Goal: Contribute content: Add original content to the website for others to see

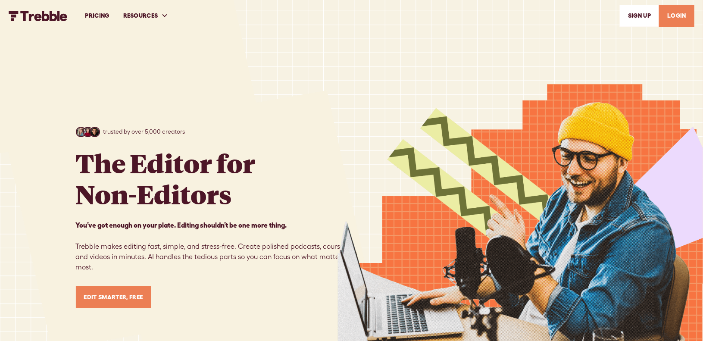
click at [673, 10] on link "LOGIN" at bounding box center [676, 16] width 35 height 22
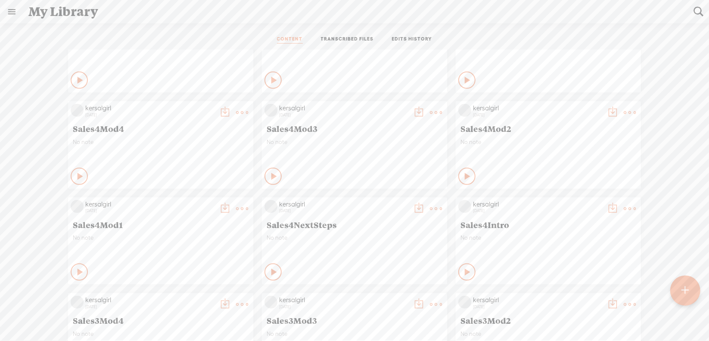
scroll to position [345, 0]
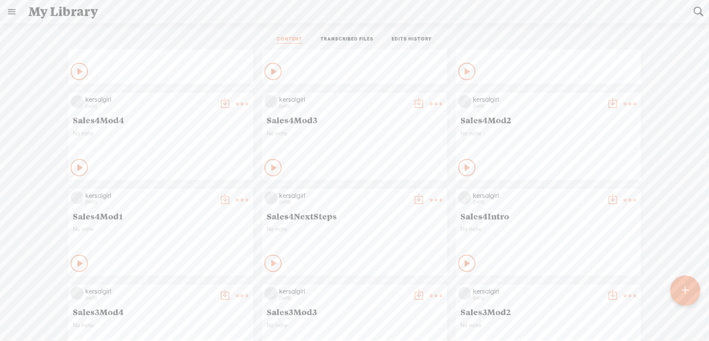
click at [365, 132] on link "Edit" at bounding box center [389, 133] width 86 height 20
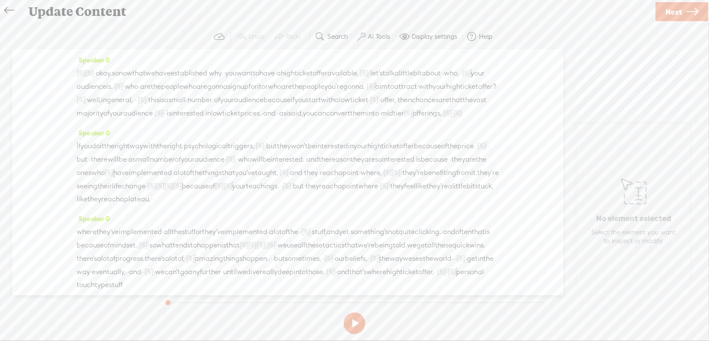
click at [678, 11] on span "Next" at bounding box center [674, 12] width 16 height 22
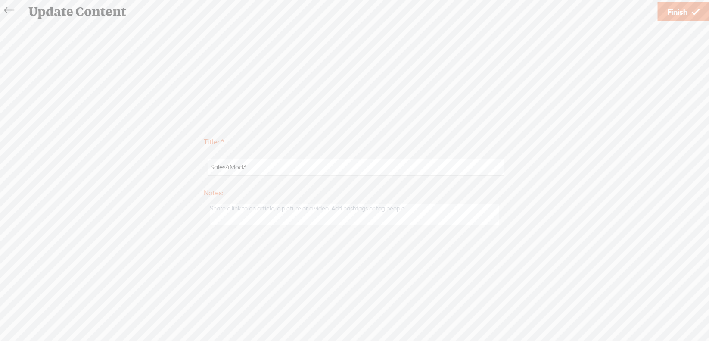
click at [670, 9] on span "Finish" at bounding box center [678, 12] width 20 height 22
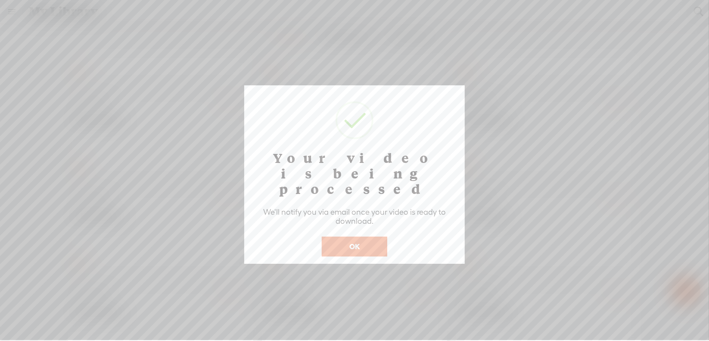
click at [352, 237] on button "OK" at bounding box center [355, 247] width 66 height 20
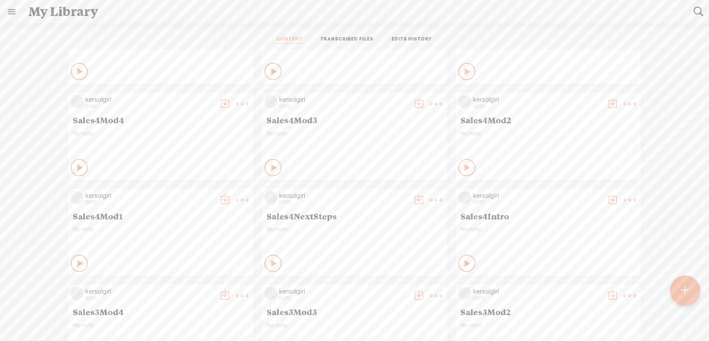
click at [322, 112] on div "Sales4Mod3" at bounding box center [355, 119] width 180 height 15
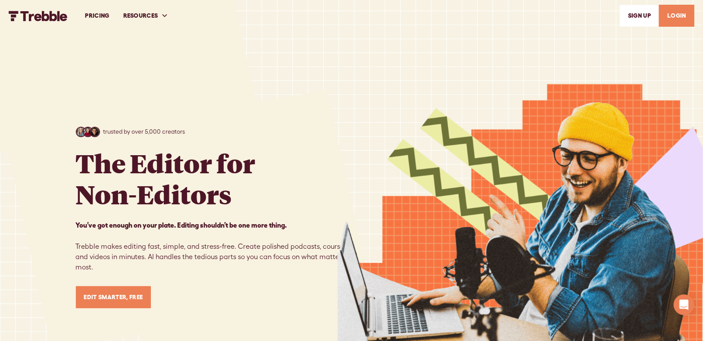
click at [675, 16] on link "LOGIN" at bounding box center [676, 16] width 35 height 22
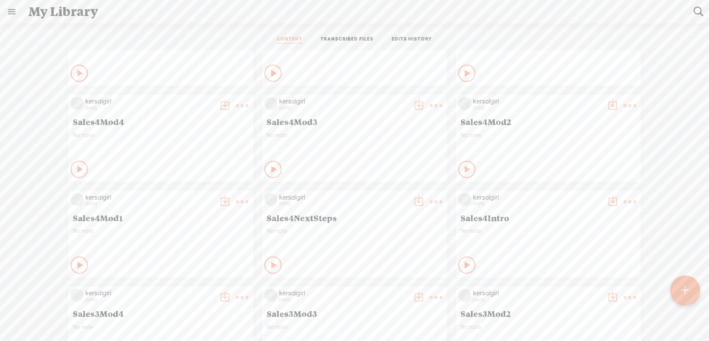
scroll to position [345, 0]
click at [383, 192] on link "Download as..." at bounding box center [389, 192] width 86 height 20
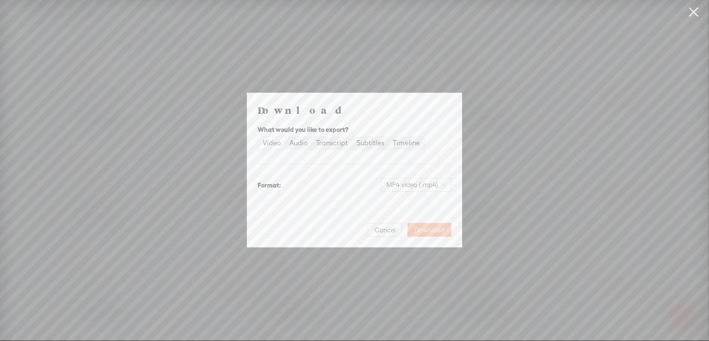
click at [422, 230] on span "Download" at bounding box center [430, 230] width 30 height 9
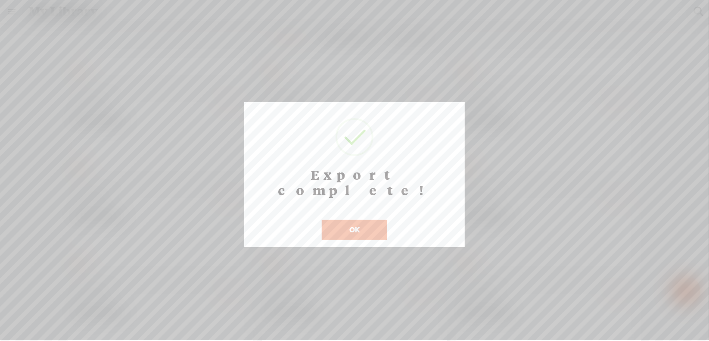
click at [353, 220] on button "OK" at bounding box center [355, 230] width 66 height 20
